Goal: Task Accomplishment & Management: Manage account settings

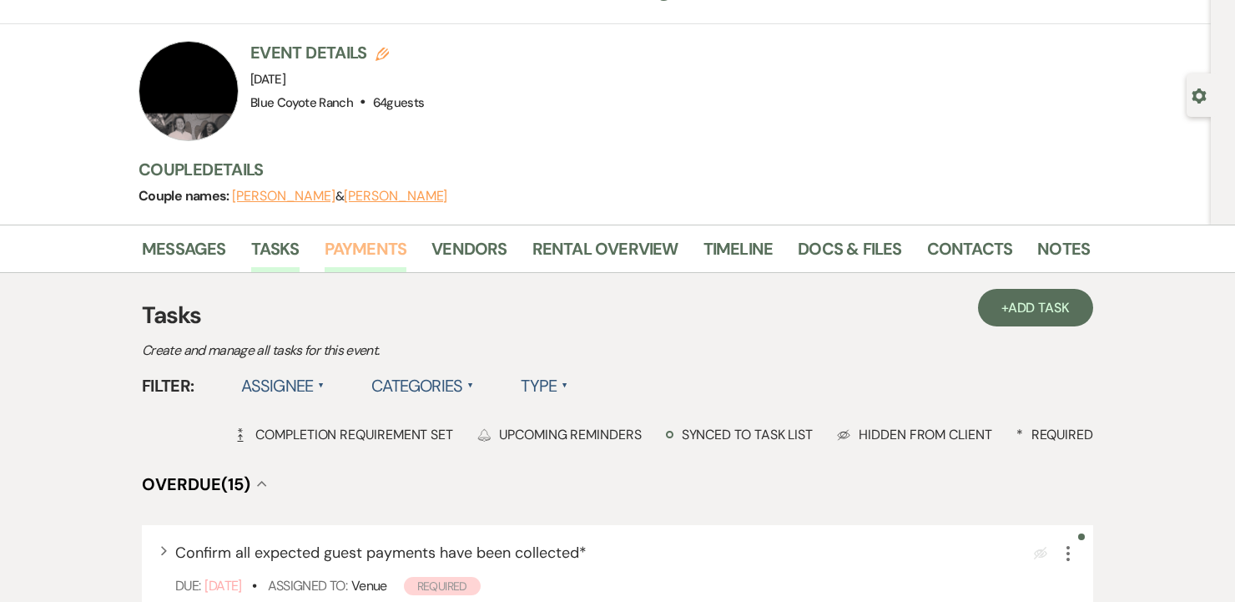
scroll to position [81, 0]
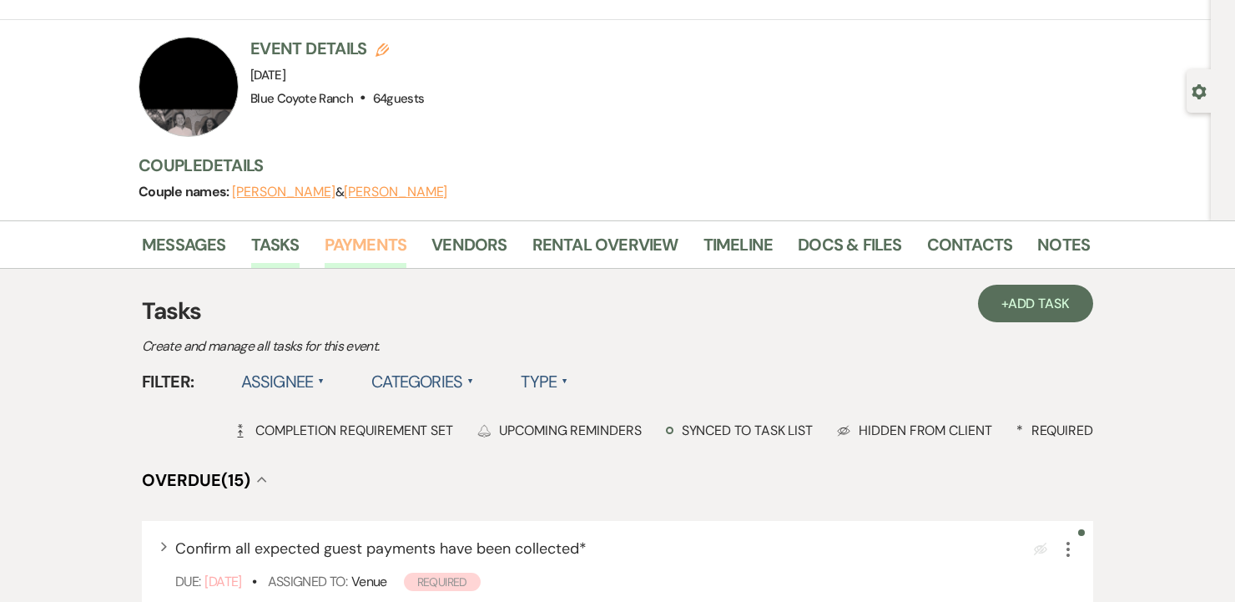
click at [361, 246] on link "Payments" at bounding box center [366, 249] width 83 height 37
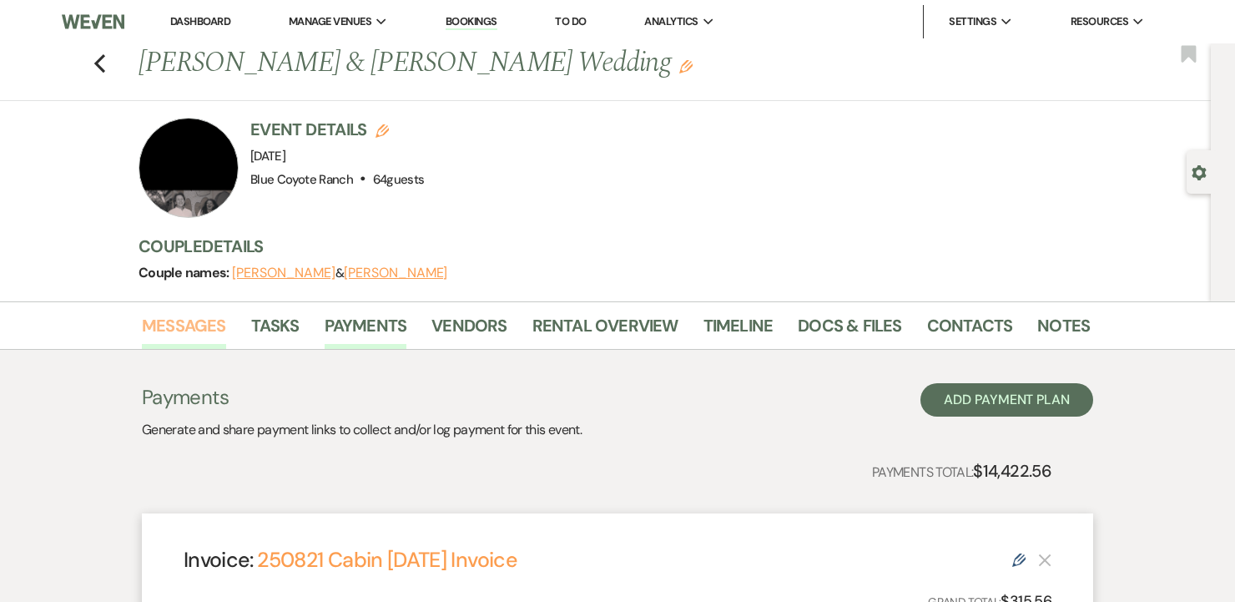
click at [186, 329] on link "Messages" at bounding box center [184, 330] width 84 height 37
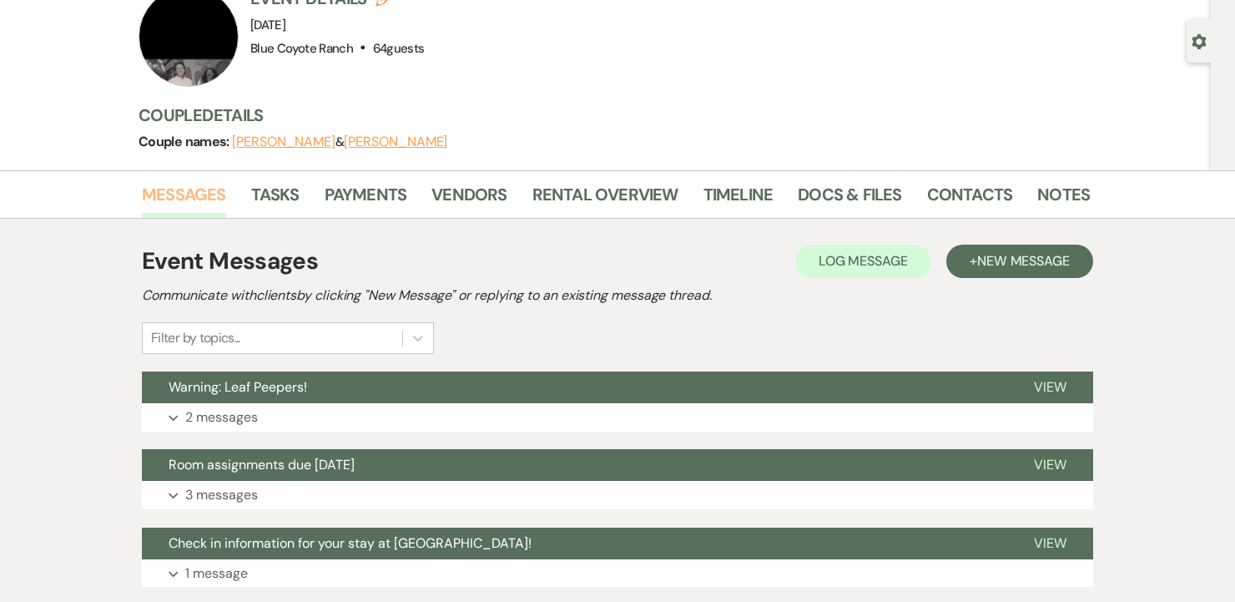
scroll to position [165, 0]
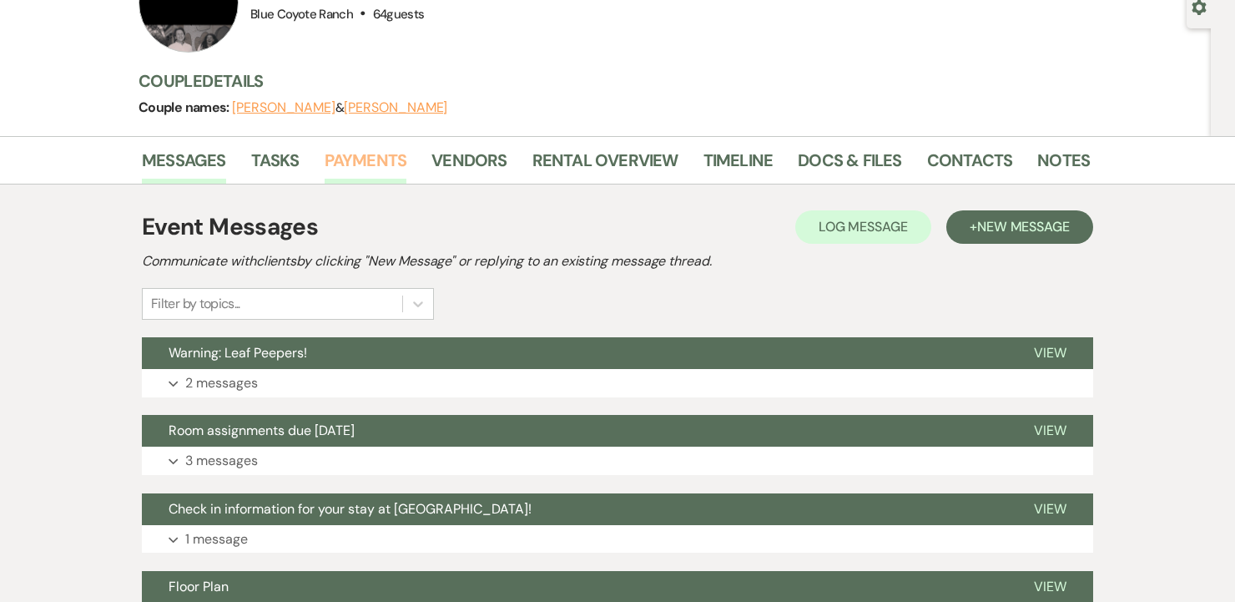
click at [363, 164] on link "Payments" at bounding box center [366, 165] width 83 height 37
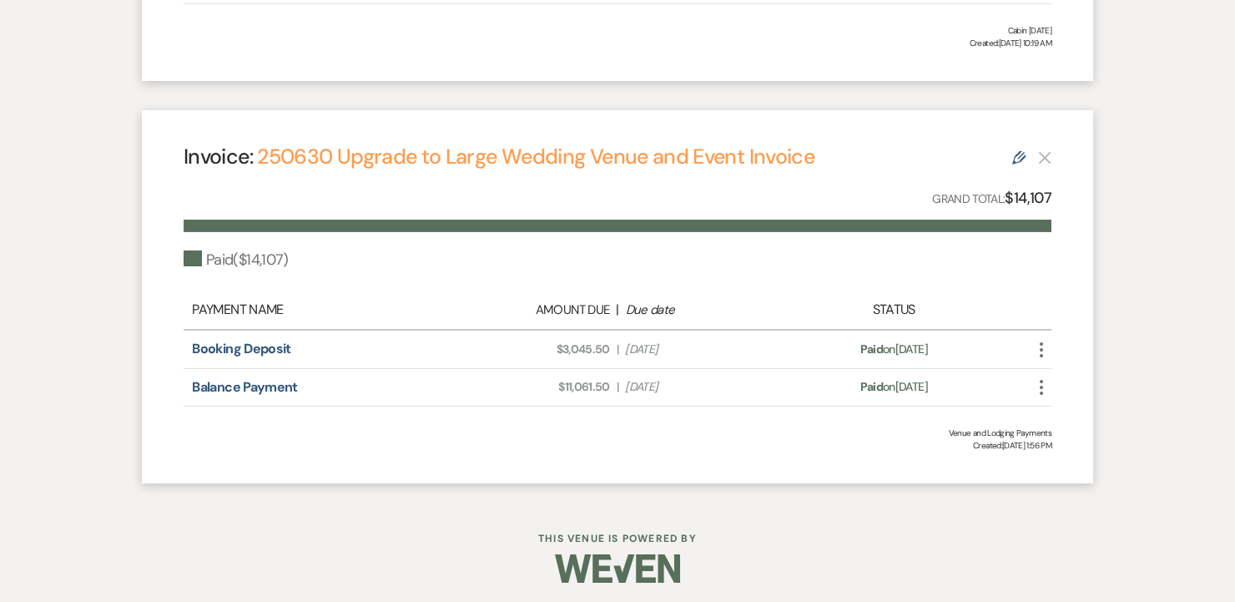
scroll to position [773, 0]
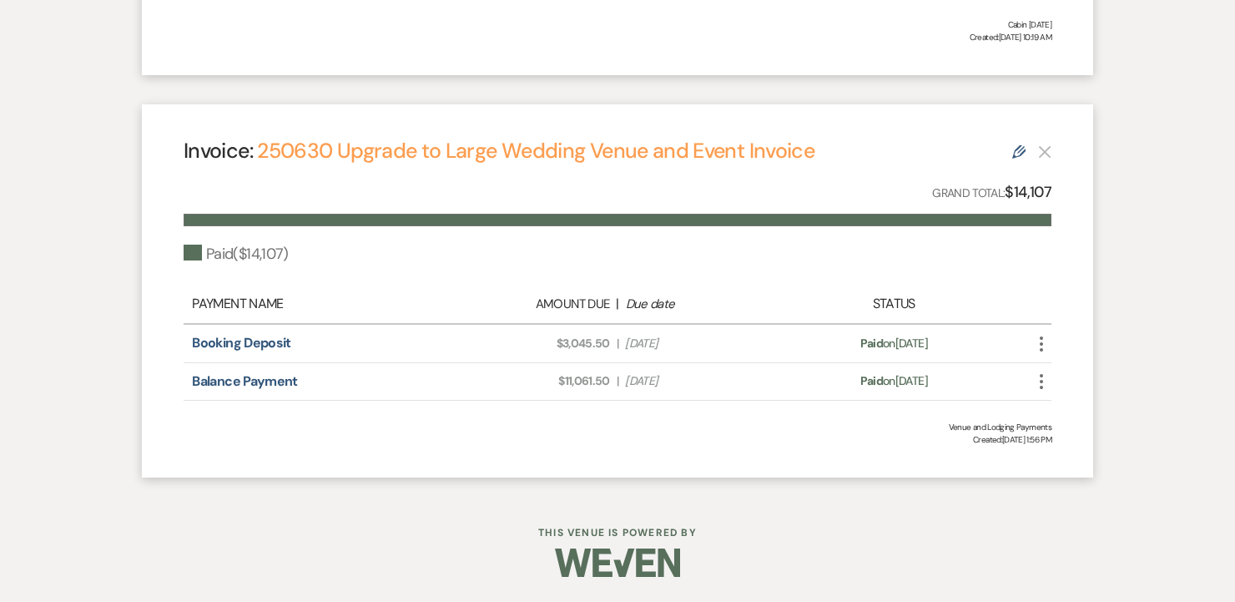
click at [1043, 385] on icon "More" at bounding box center [1041, 381] width 20 height 20
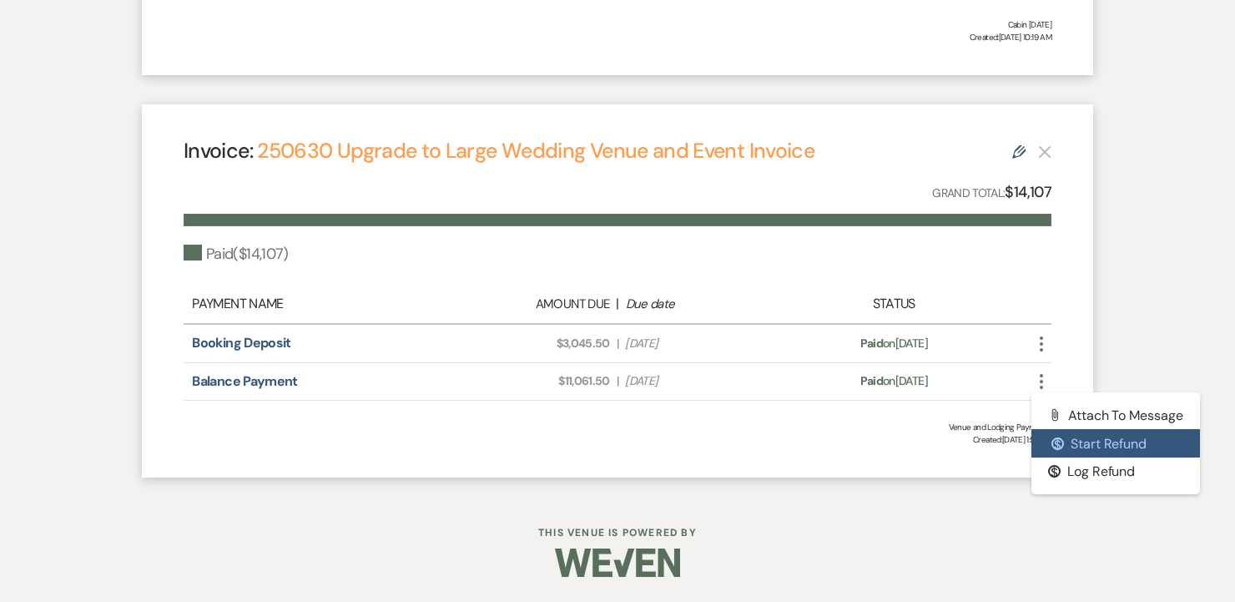
click at [1066, 446] on button "$ Start Refund" at bounding box center [1115, 443] width 169 height 28
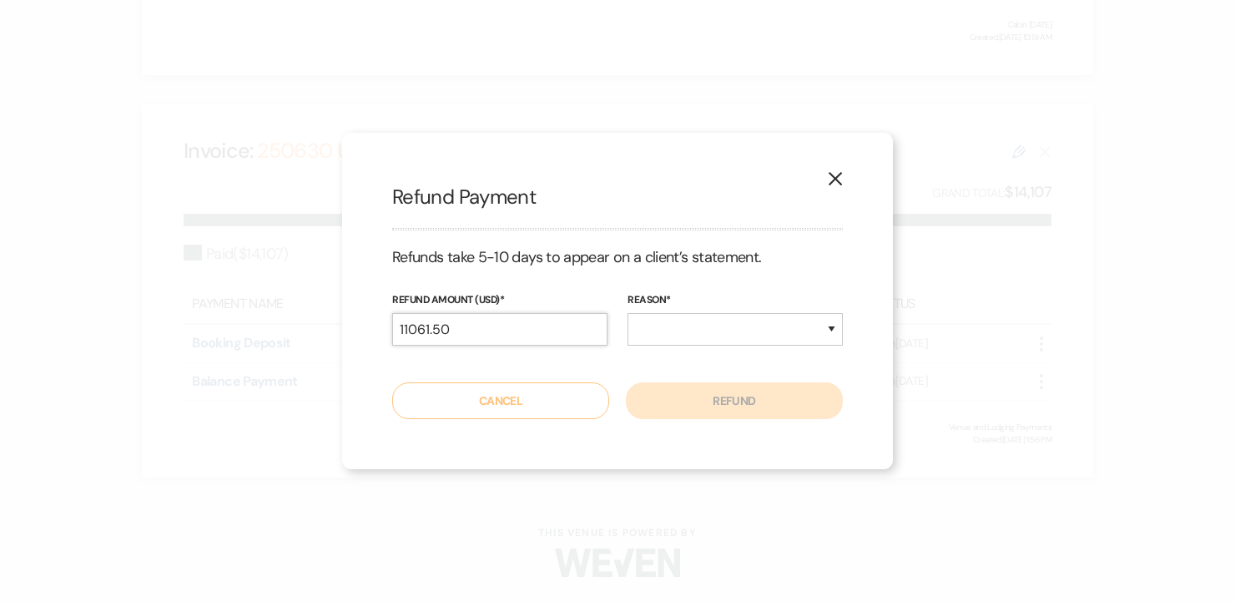
click at [531, 315] on input "11061.50" at bounding box center [499, 329] width 215 height 33
type input "500"
click at [640, 337] on select "Duplicate Fraudulent Requested by Customer Other" at bounding box center [734, 329] width 215 height 33
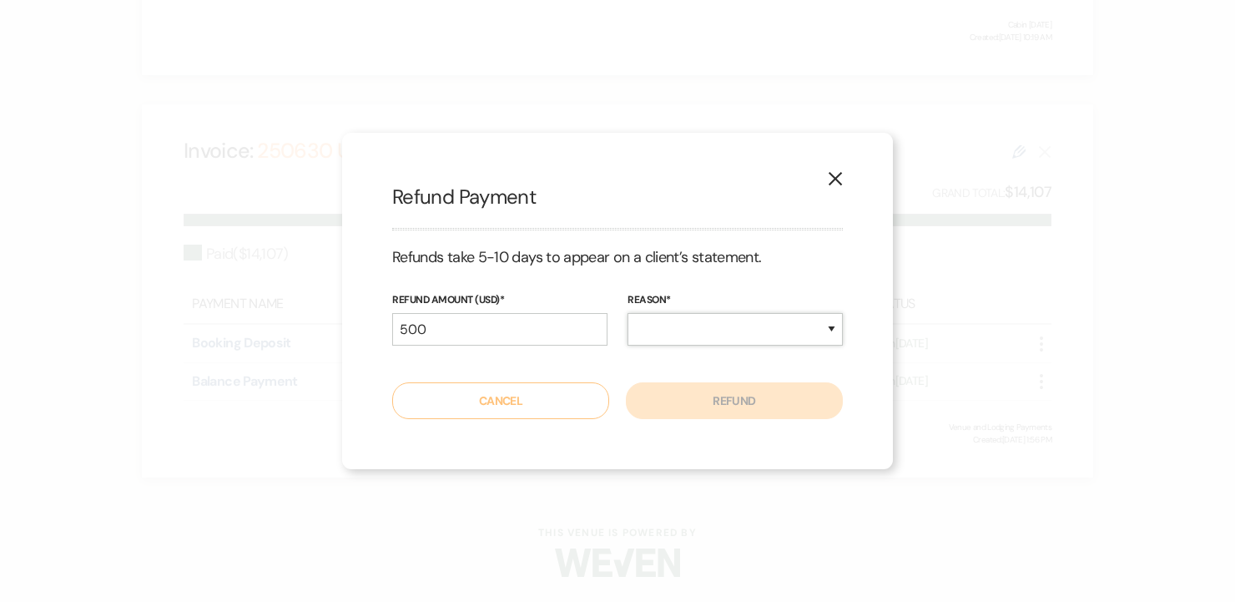
select select "other"
click at [627, 313] on select "Duplicate Fraudulent Requested by Customer Other" at bounding box center [734, 329] width 215 height 33
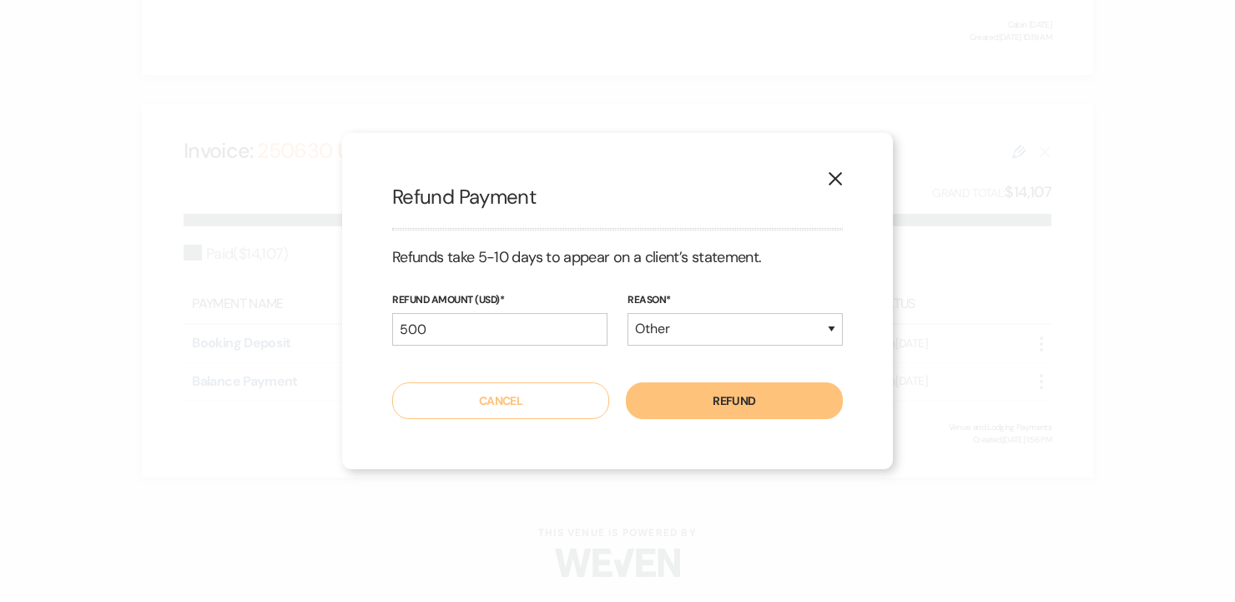
click at [711, 405] on button "Refund" at bounding box center [734, 400] width 217 height 37
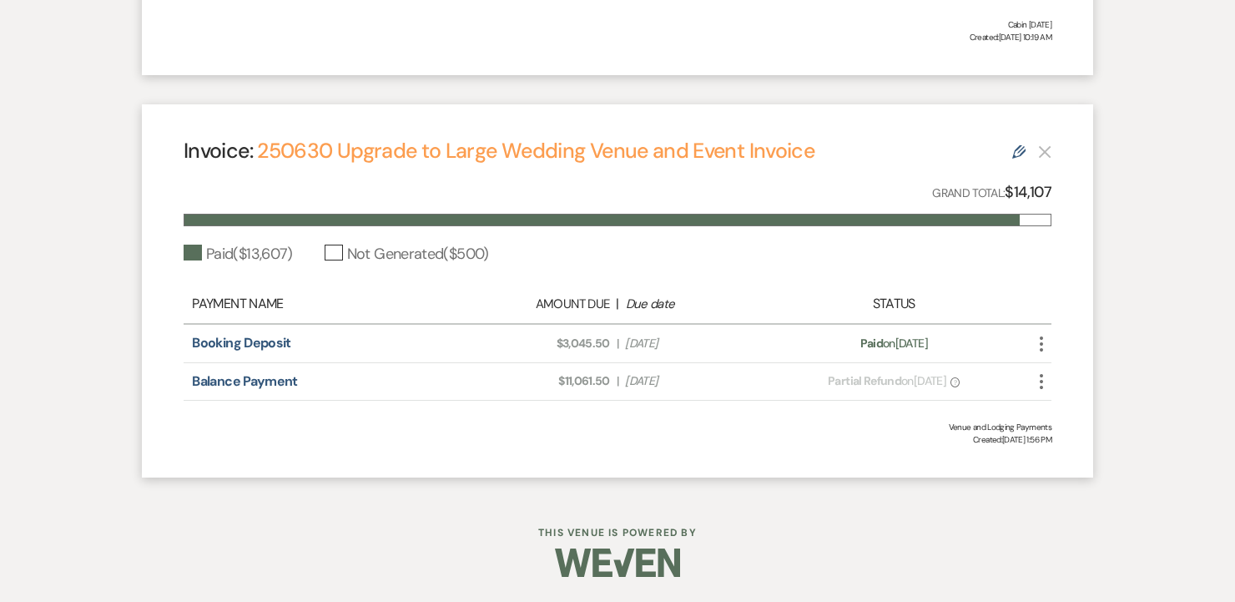
scroll to position [0, 0]
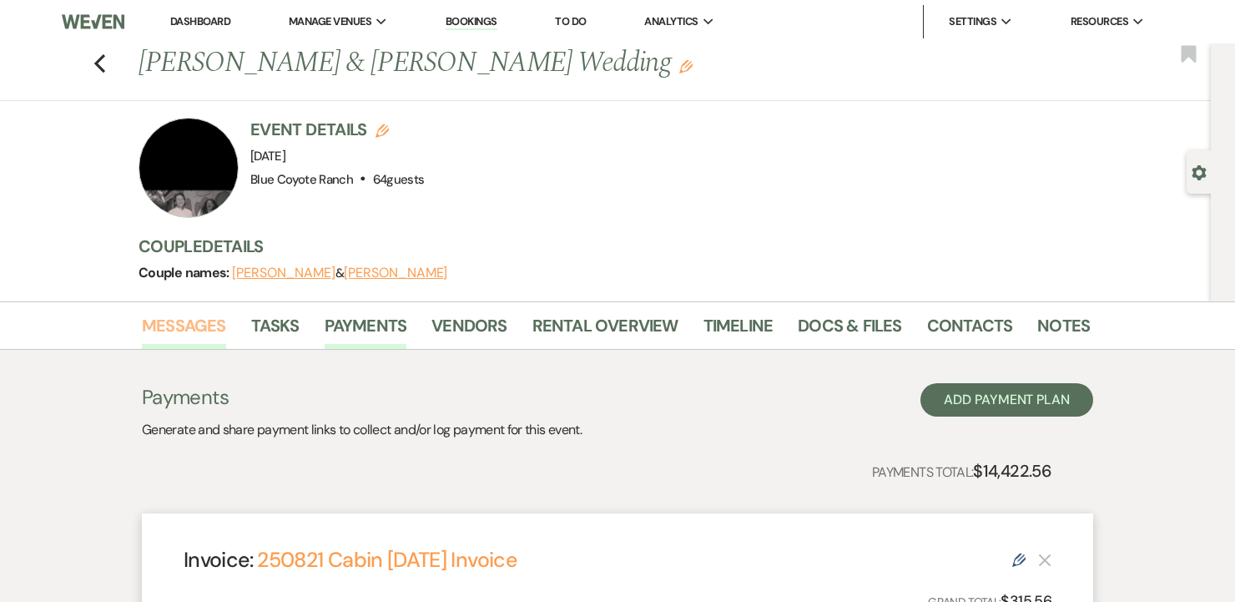
click at [177, 322] on link "Messages" at bounding box center [184, 330] width 84 height 37
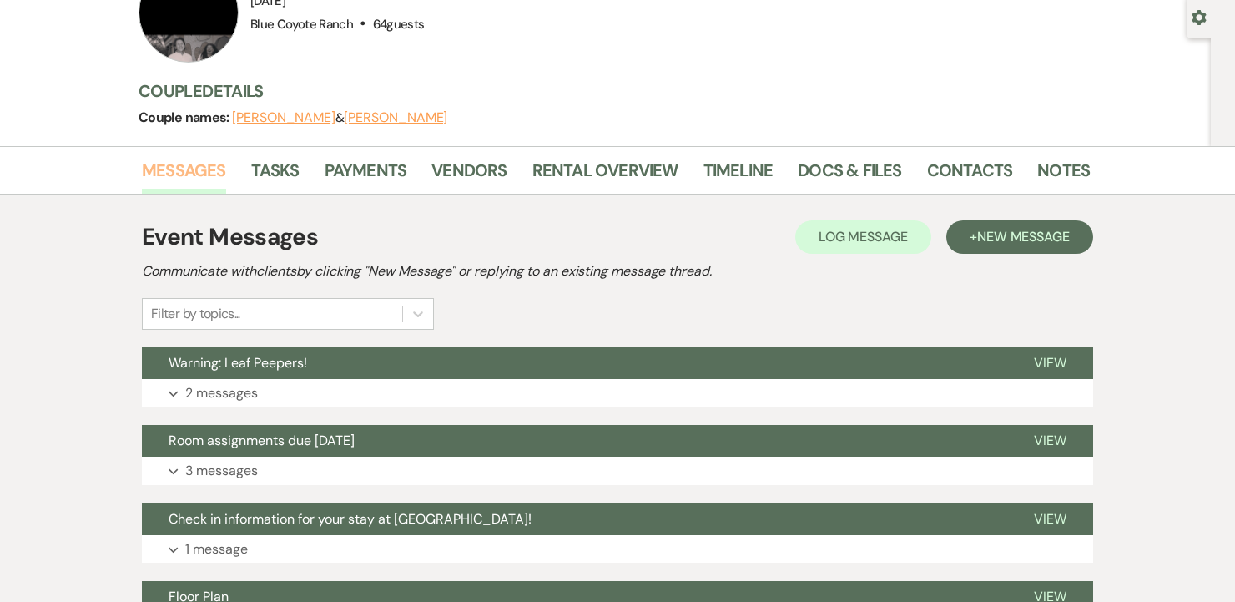
scroll to position [185, 0]
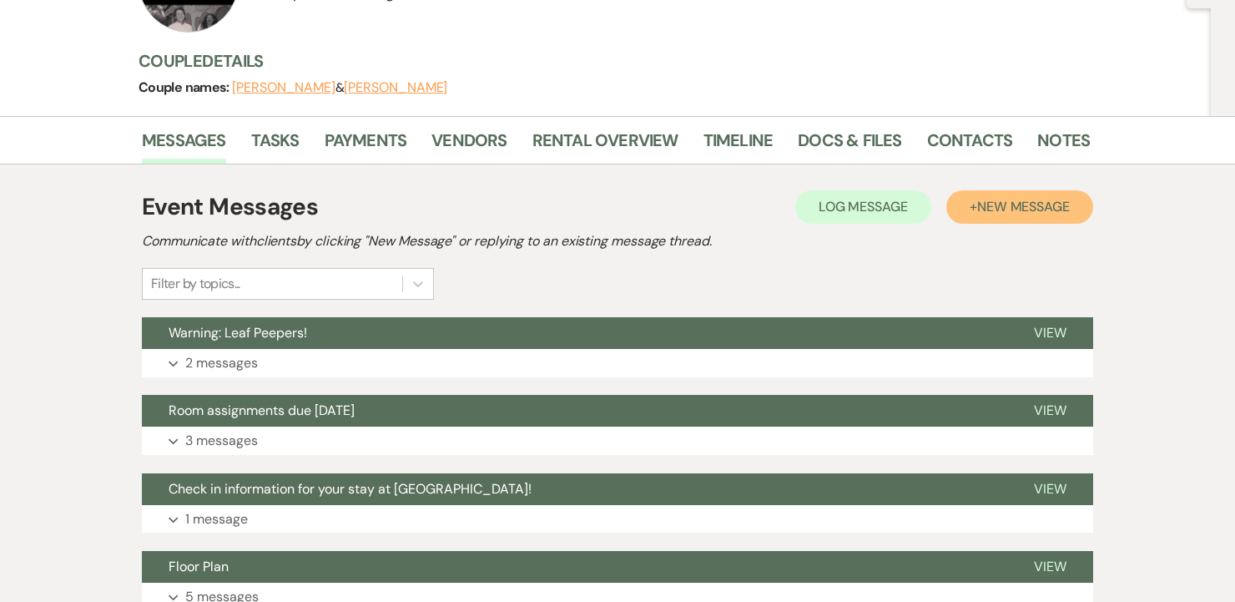
click at [1059, 207] on span "New Message" at bounding box center [1023, 207] width 93 height 18
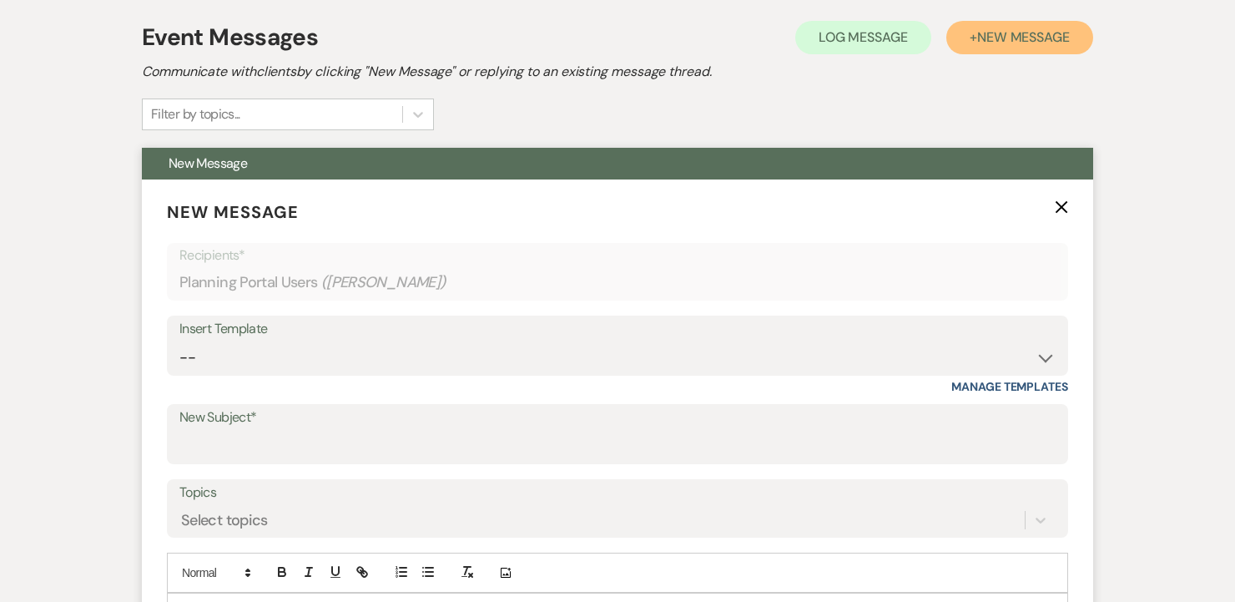
scroll to position [365, 0]
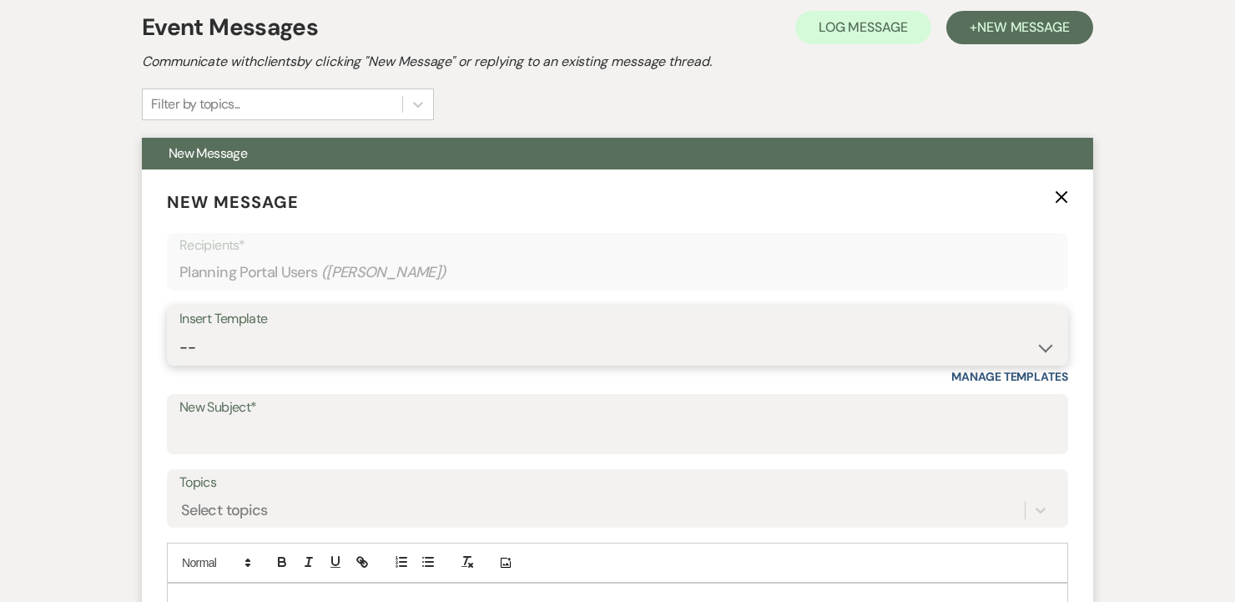
click at [499, 339] on select "-- 2025/6 Inquiry Reply Tour Request Response Contract and Deposit Request Wedd…" at bounding box center [617, 347] width 876 height 33
select select "4144"
click at [179, 331] on select "-- 2025/6 Inquiry Reply Tour Request Response Contract and Deposit Request Wedd…" at bounding box center [617, 347] width 876 height 33
type input "Thank you and return of damage deposit!"
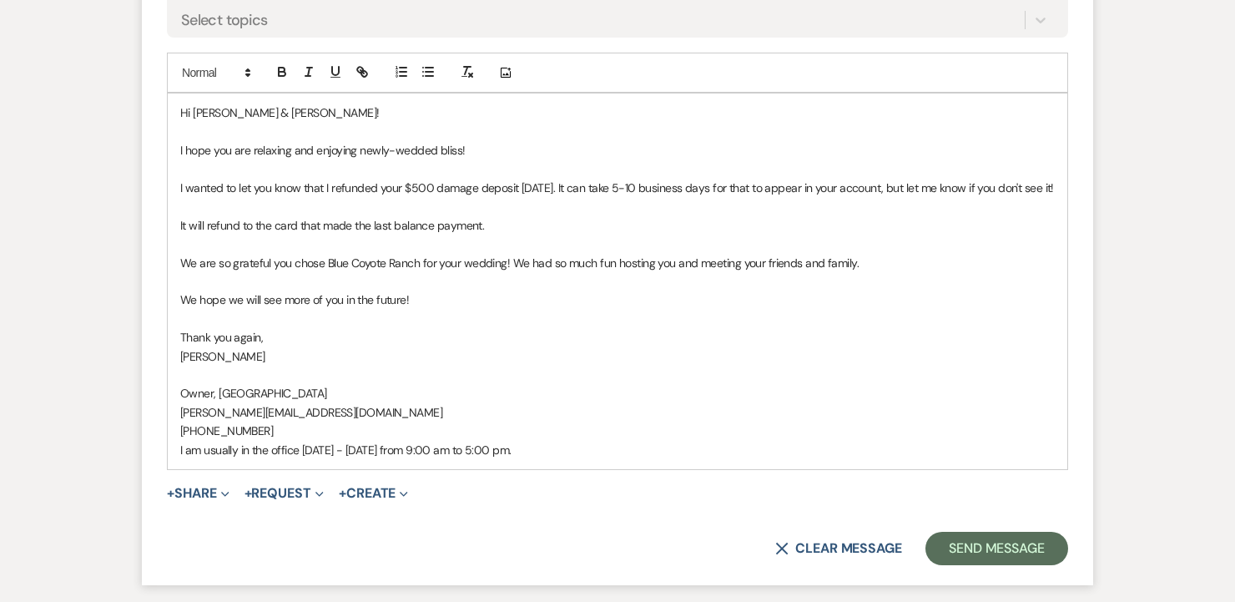
scroll to position [857, 0]
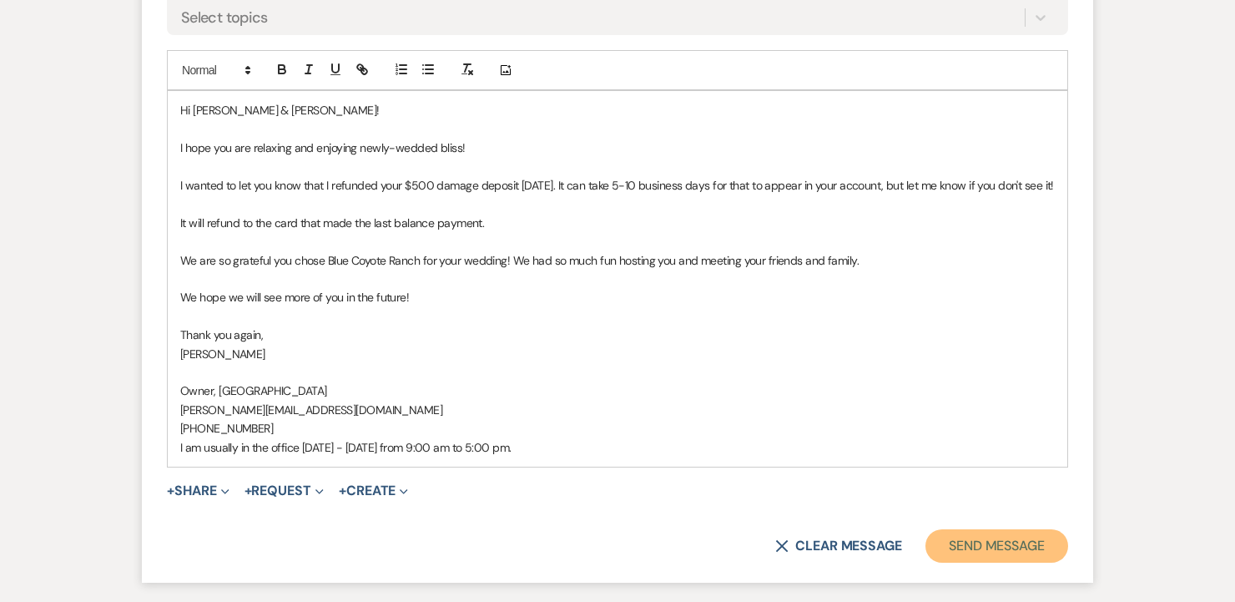
click at [1002, 554] on button "Send Message" at bounding box center [996, 545] width 143 height 33
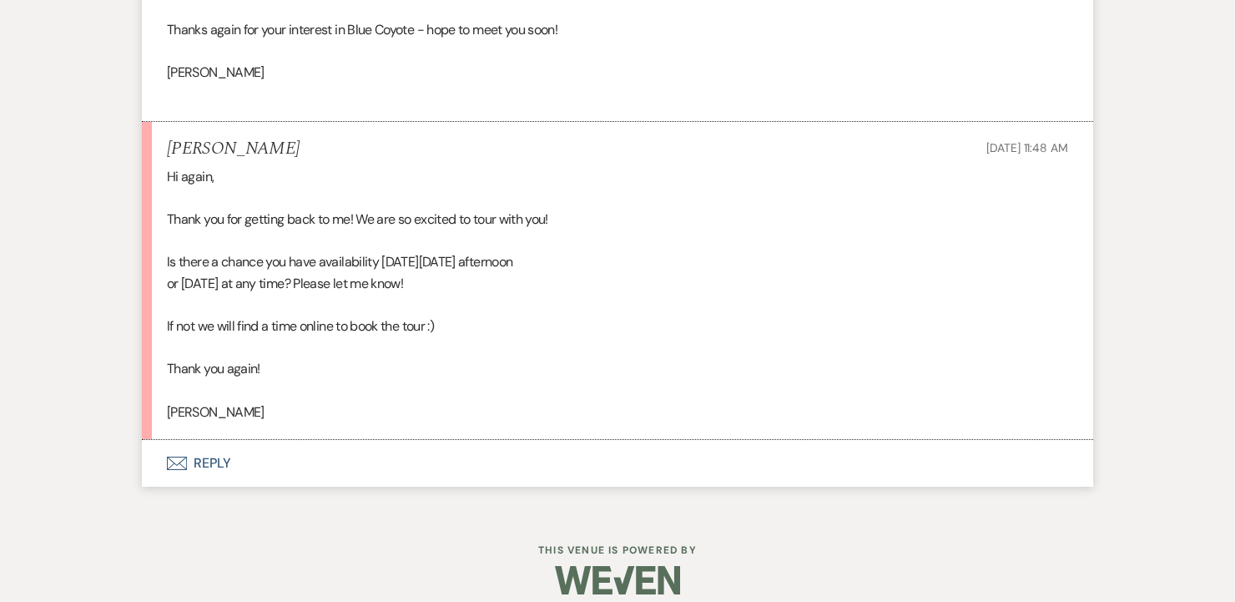
scroll to position [1379, 0]
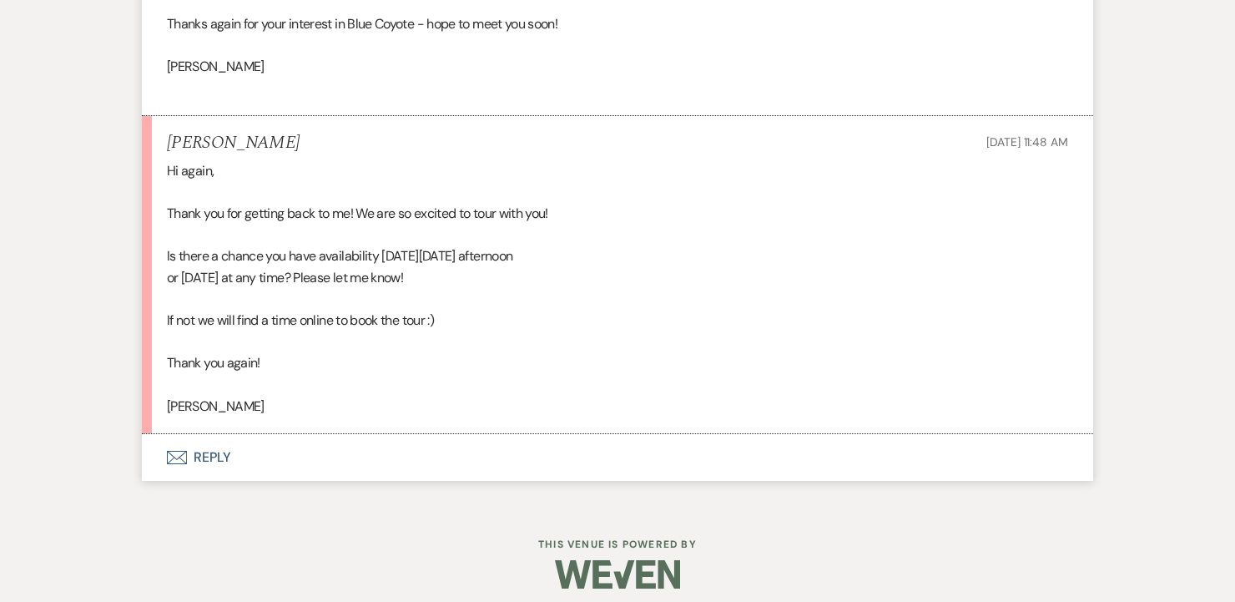
click at [213, 452] on button "Envelope Reply" at bounding box center [617, 457] width 951 height 47
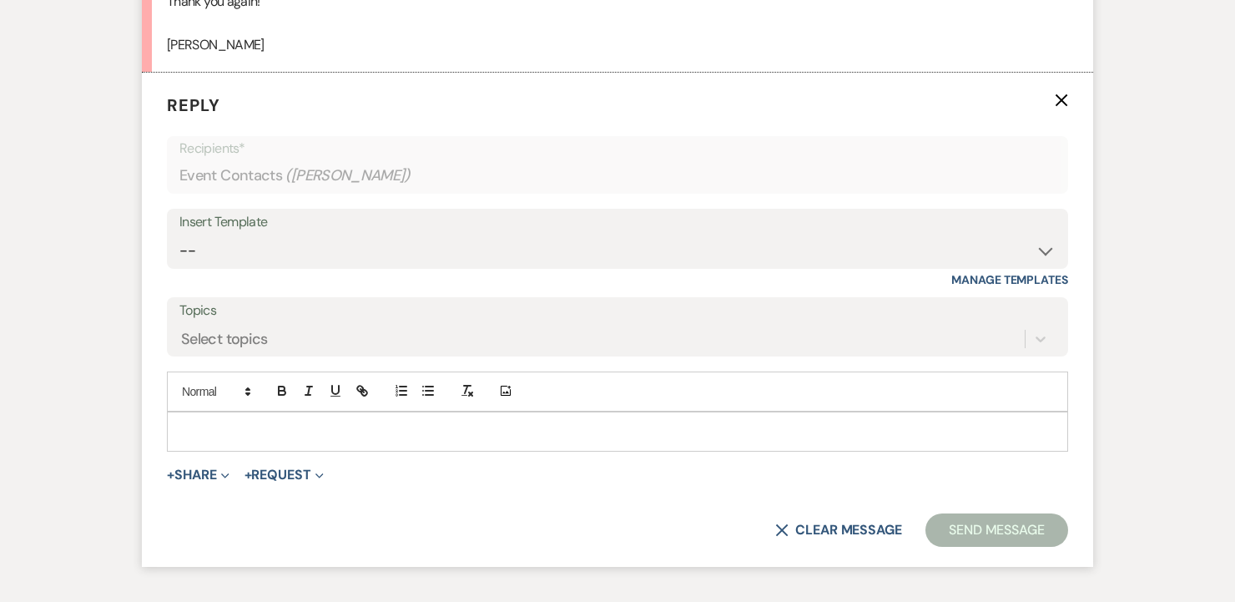
scroll to position [1741, 0]
click at [216, 427] on p at bounding box center [617, 430] width 874 height 18
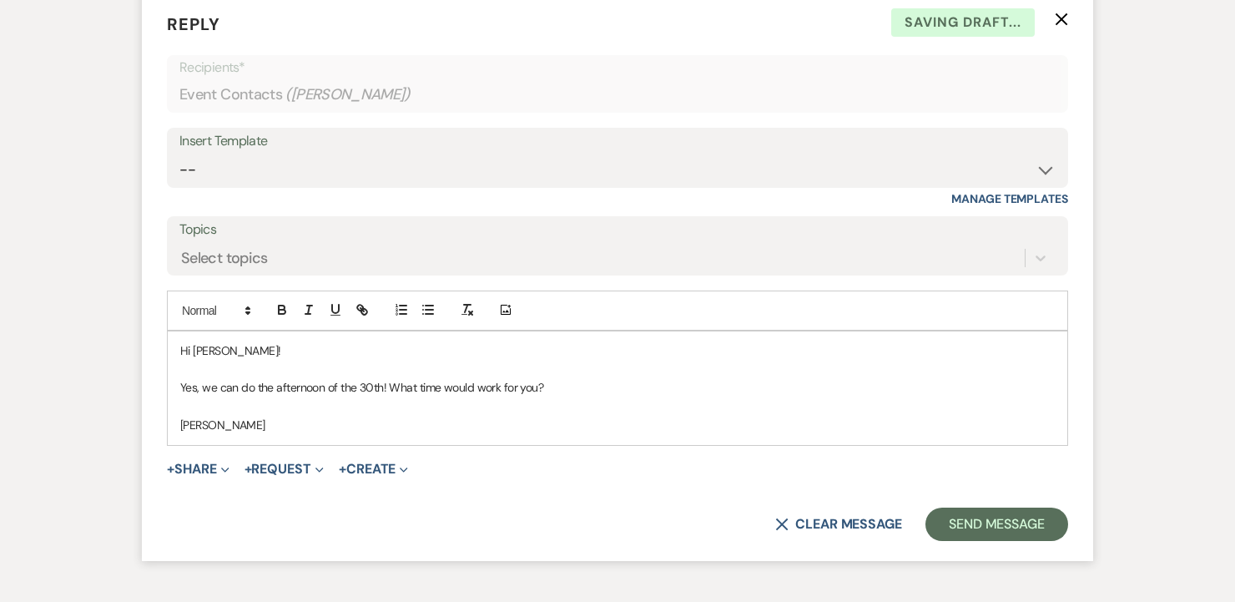
scroll to position [1823, 0]
click at [1000, 518] on button "Send Message" at bounding box center [996, 522] width 143 height 33
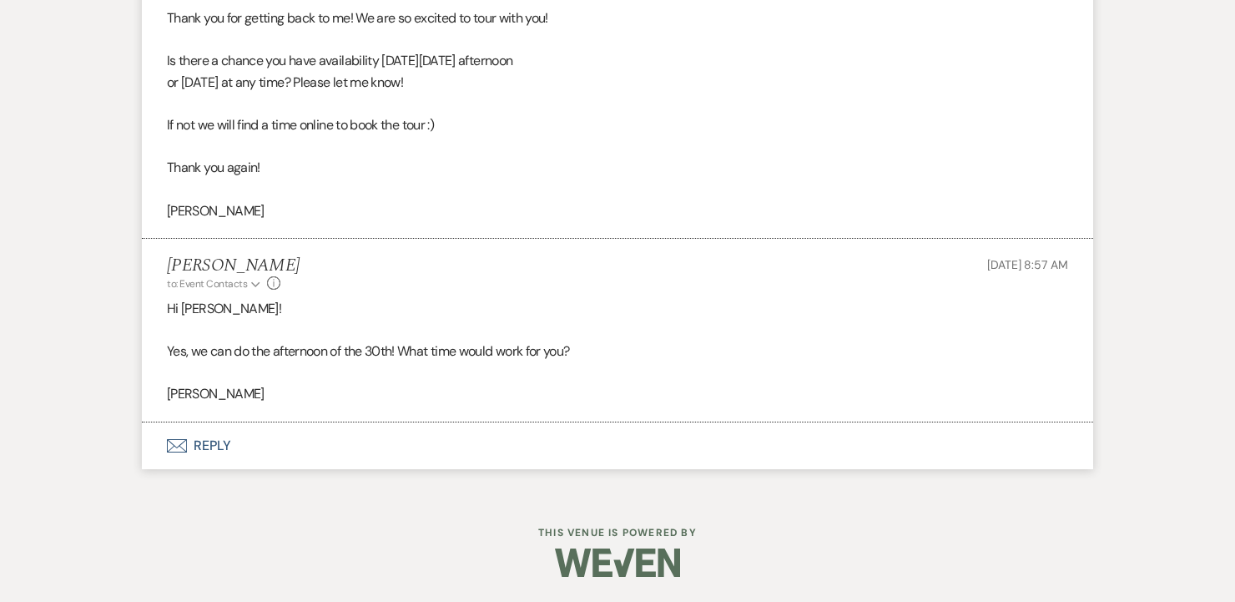
scroll to position [1574, 0]
